Goal: Task Accomplishment & Management: Manage account settings

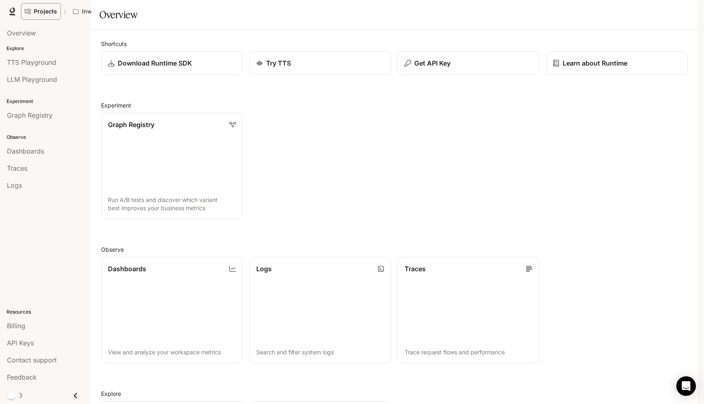
click at [37, 8] on span "Projects" at bounding box center [45, 11] width 23 height 7
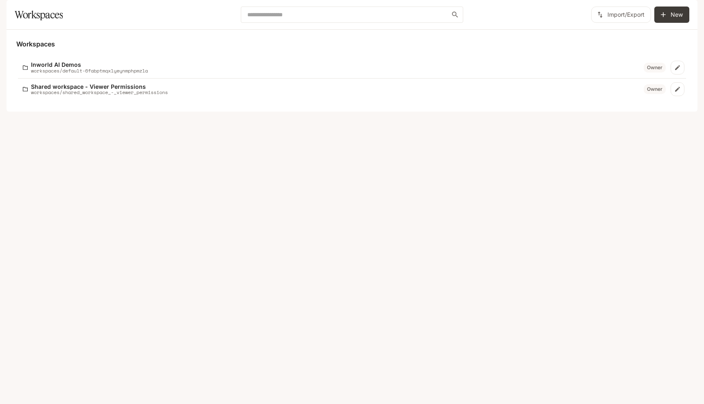
click at [686, 11] on icon "button" at bounding box center [685, 11] width 5 height 5
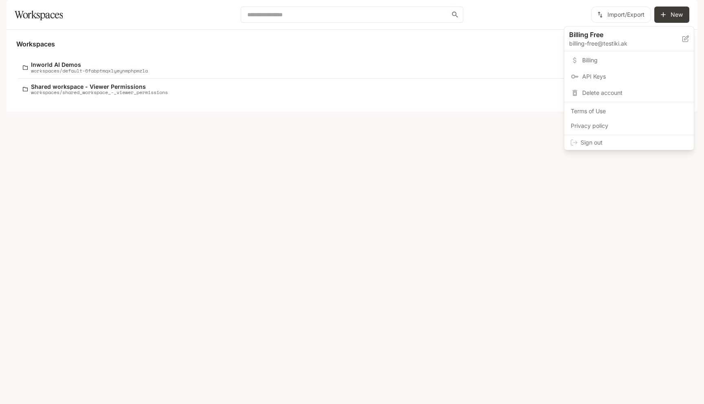
click at [607, 142] on span "Sign out" at bounding box center [634, 143] width 107 height 8
